Goal: Task Accomplishment & Management: Manage account settings

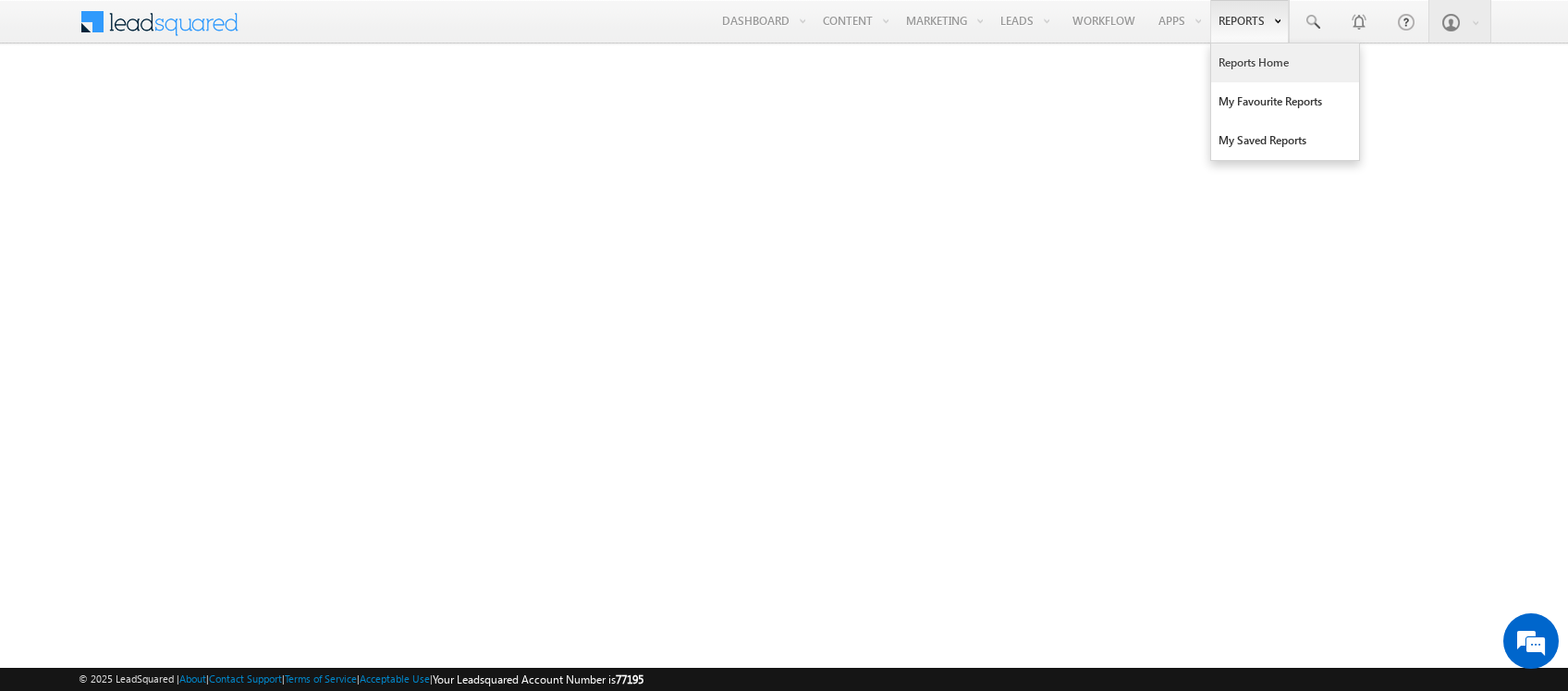
click at [1161, 51] on link "Reports Home" at bounding box center [1285, 62] width 148 height 39
click at [1249, 63] on link "Reports Home" at bounding box center [1285, 62] width 148 height 39
click at [1250, 51] on link "Reports Home" at bounding box center [1285, 62] width 148 height 39
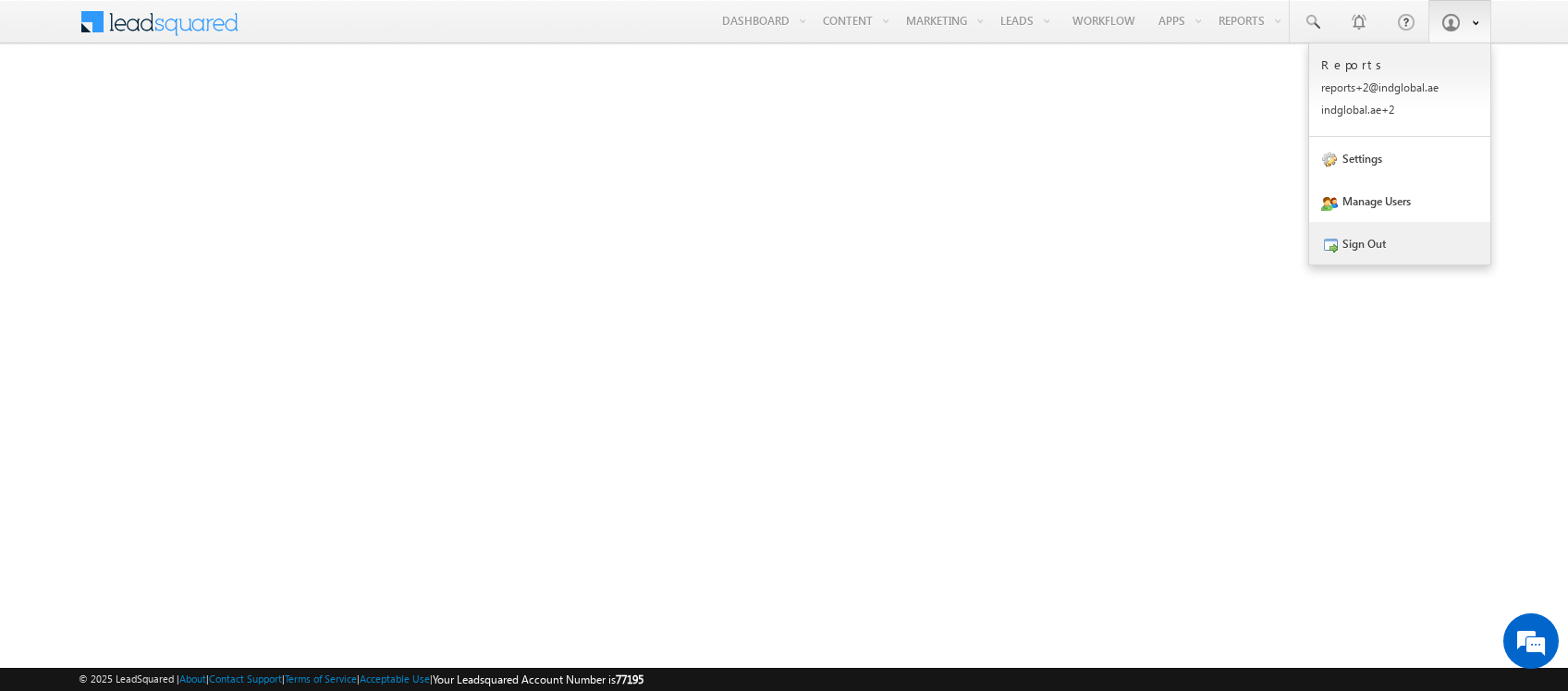
click at [1393, 259] on link "Sign Out" at bounding box center [1399, 243] width 181 height 43
